Goal: Information Seeking & Learning: Learn about a topic

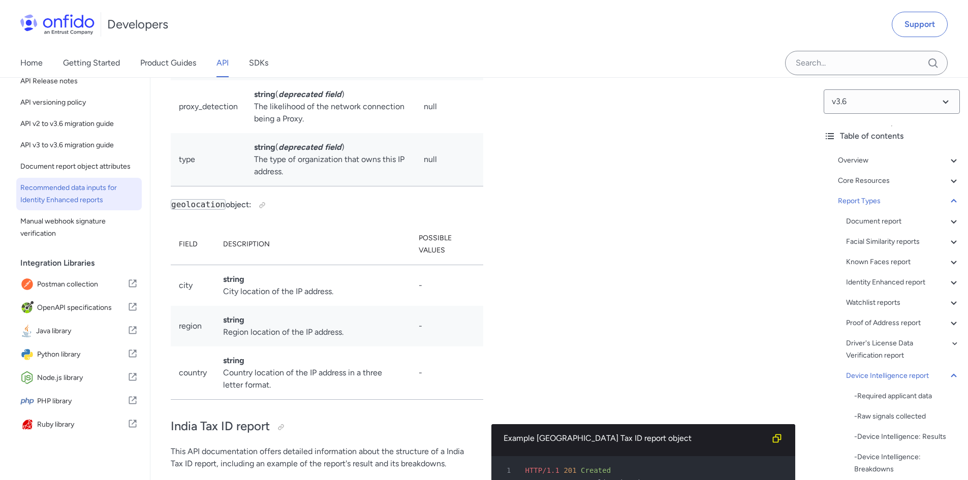
scroll to position [102, 0]
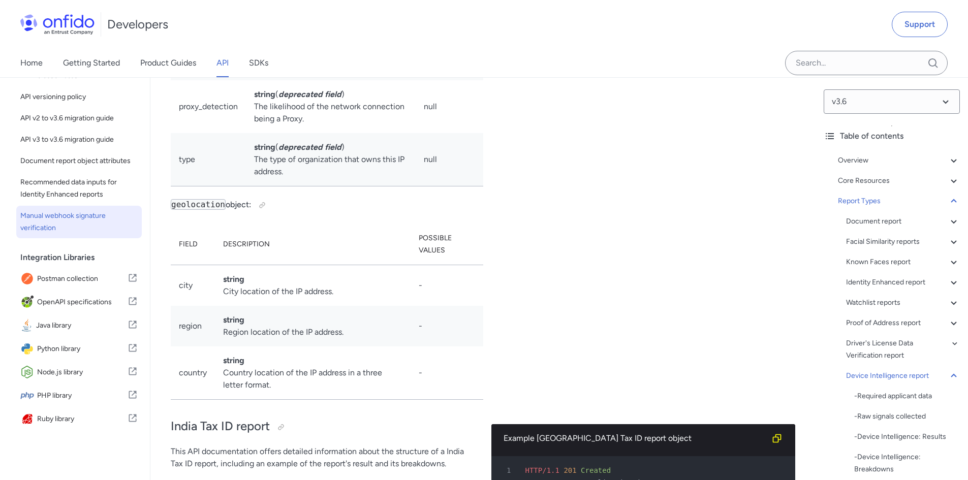
click at [76, 226] on span "Manual webhook signature verification" at bounding box center [78, 222] width 117 height 24
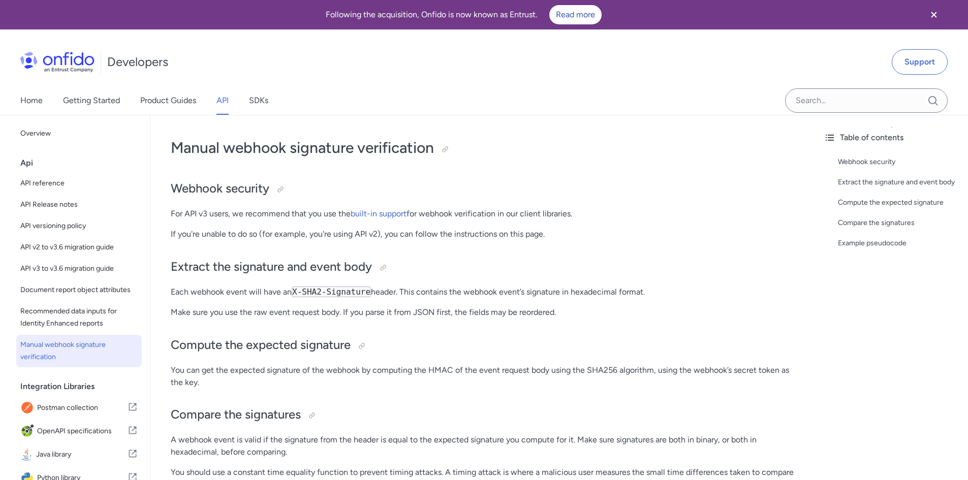
click at [805, 105] on input "Onfido search input field" at bounding box center [866, 100] width 163 height 24
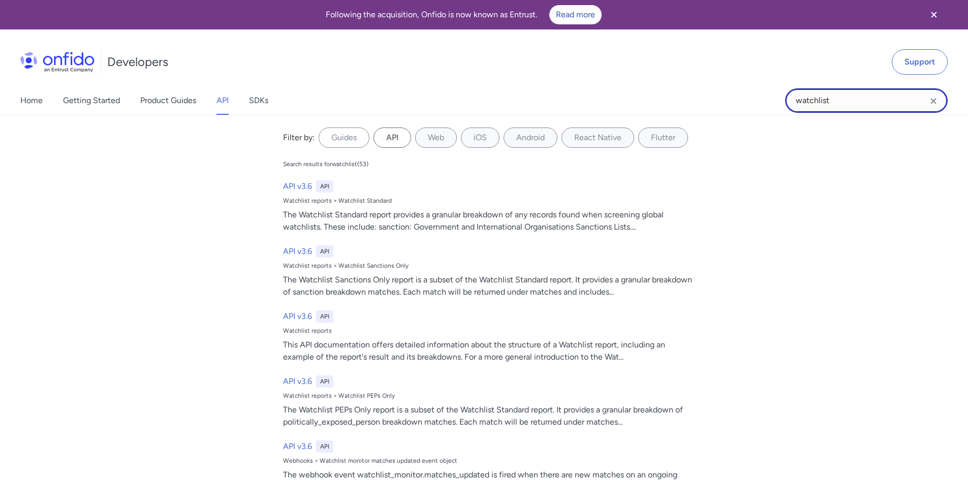
type input "watchlist"
click at [390, 139] on label "API" at bounding box center [392, 137] width 38 height 20
click at [0, 0] on input "API" at bounding box center [0, 0] width 0 height 0
click at [37, 104] on link "Home" at bounding box center [31, 100] width 22 height 28
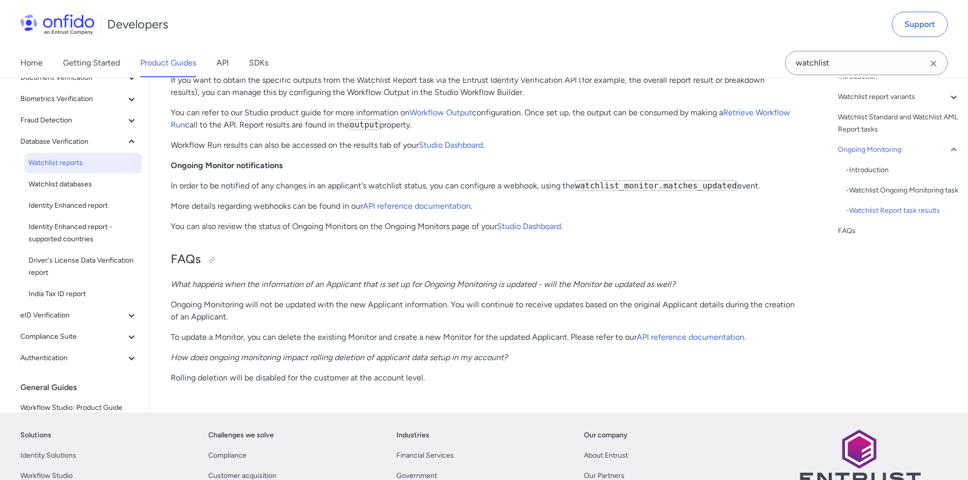
scroll to position [2551, 0]
